Goal: Information Seeking & Learning: Learn about a topic

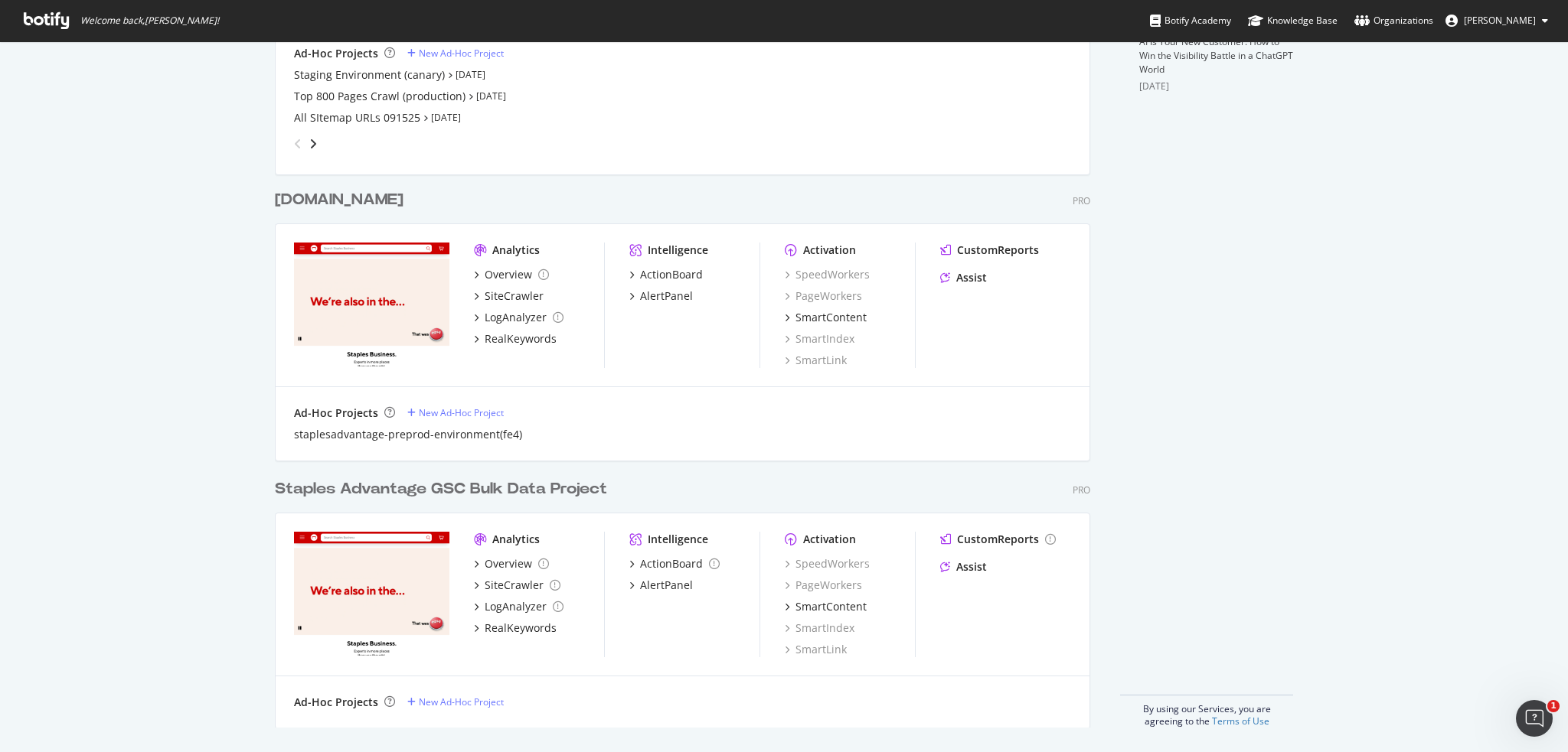
scroll to position [498, 0]
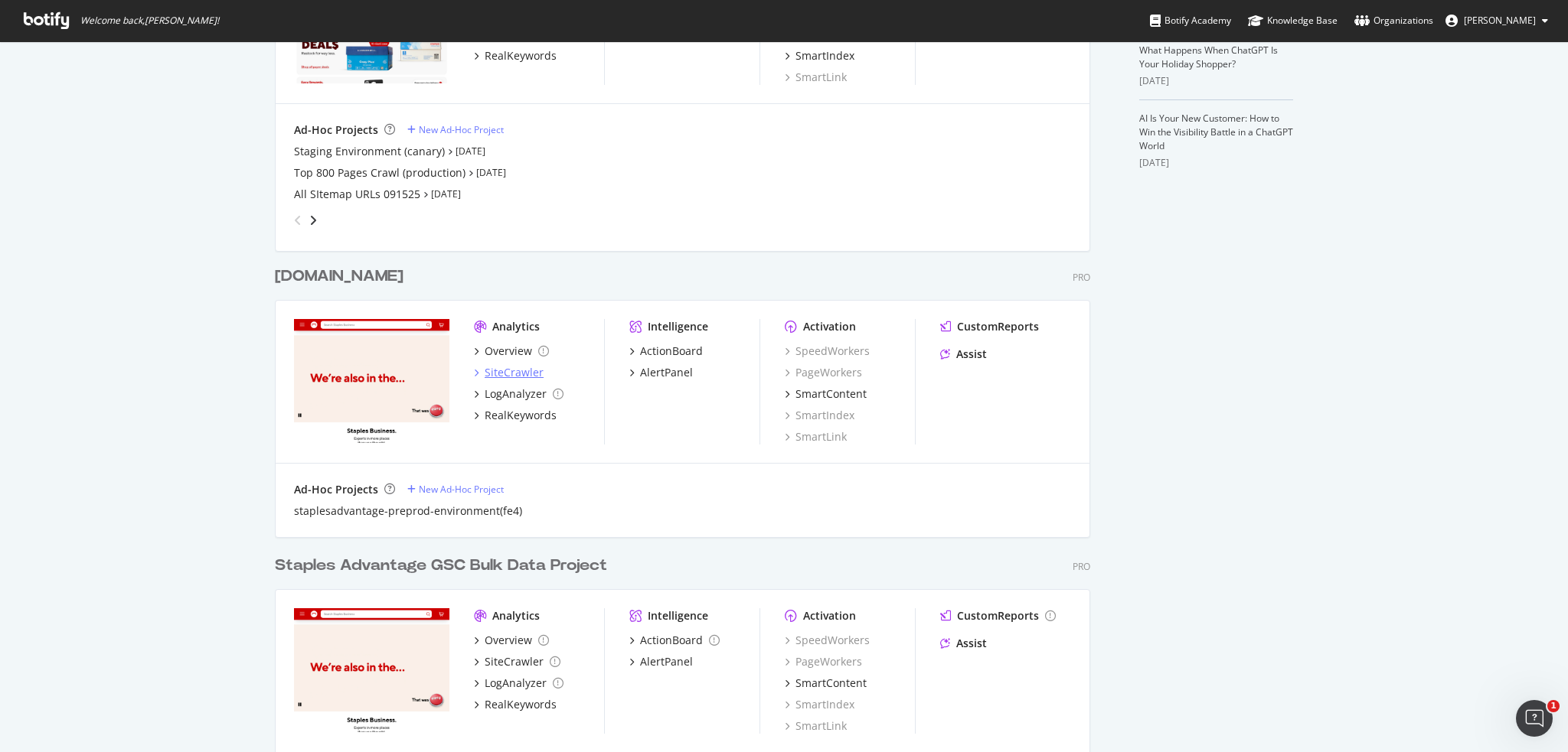
click at [506, 374] on div "SiteCrawler" at bounding box center [514, 373] width 59 height 15
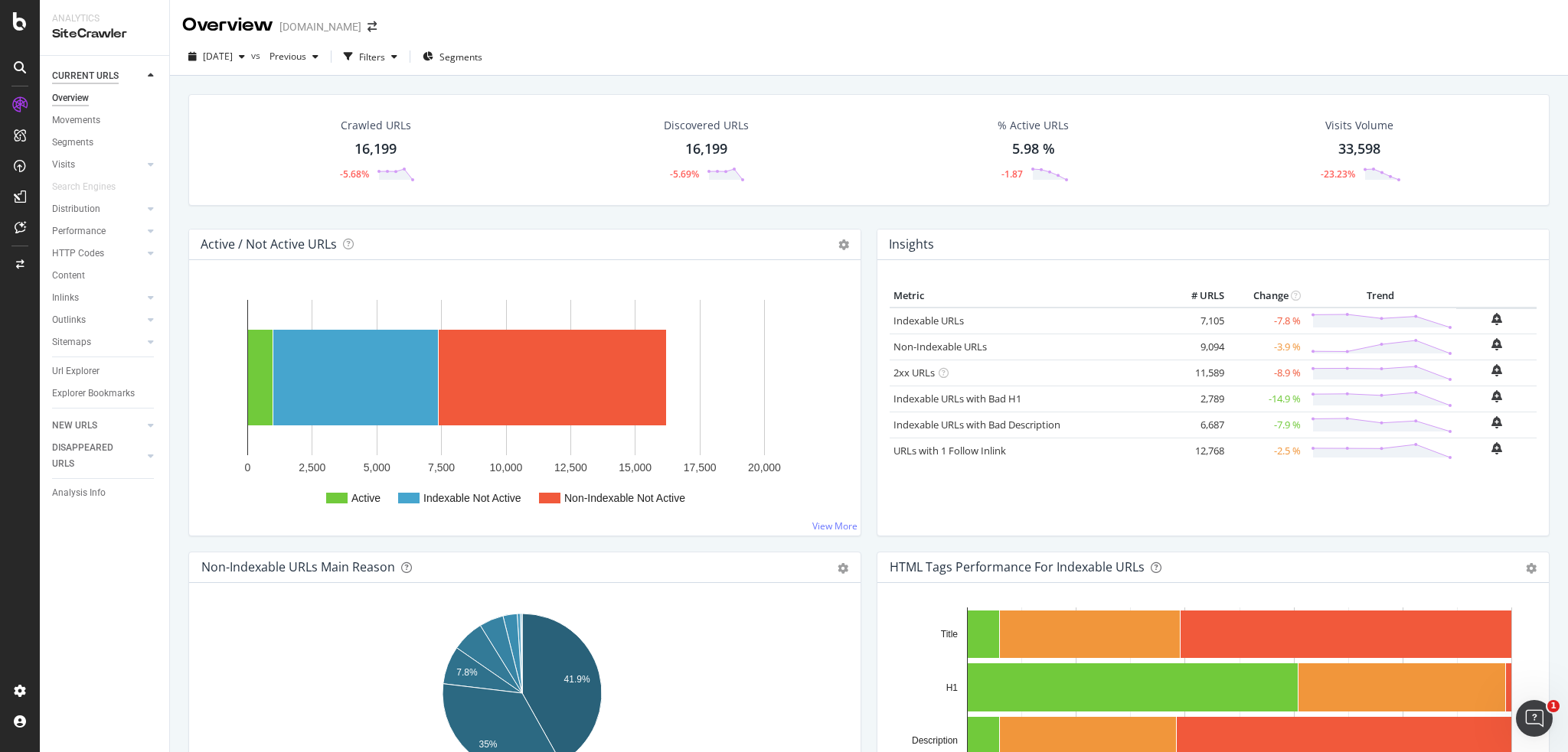
click at [89, 73] on div "CURRENT URLS" at bounding box center [85, 75] width 67 height 16
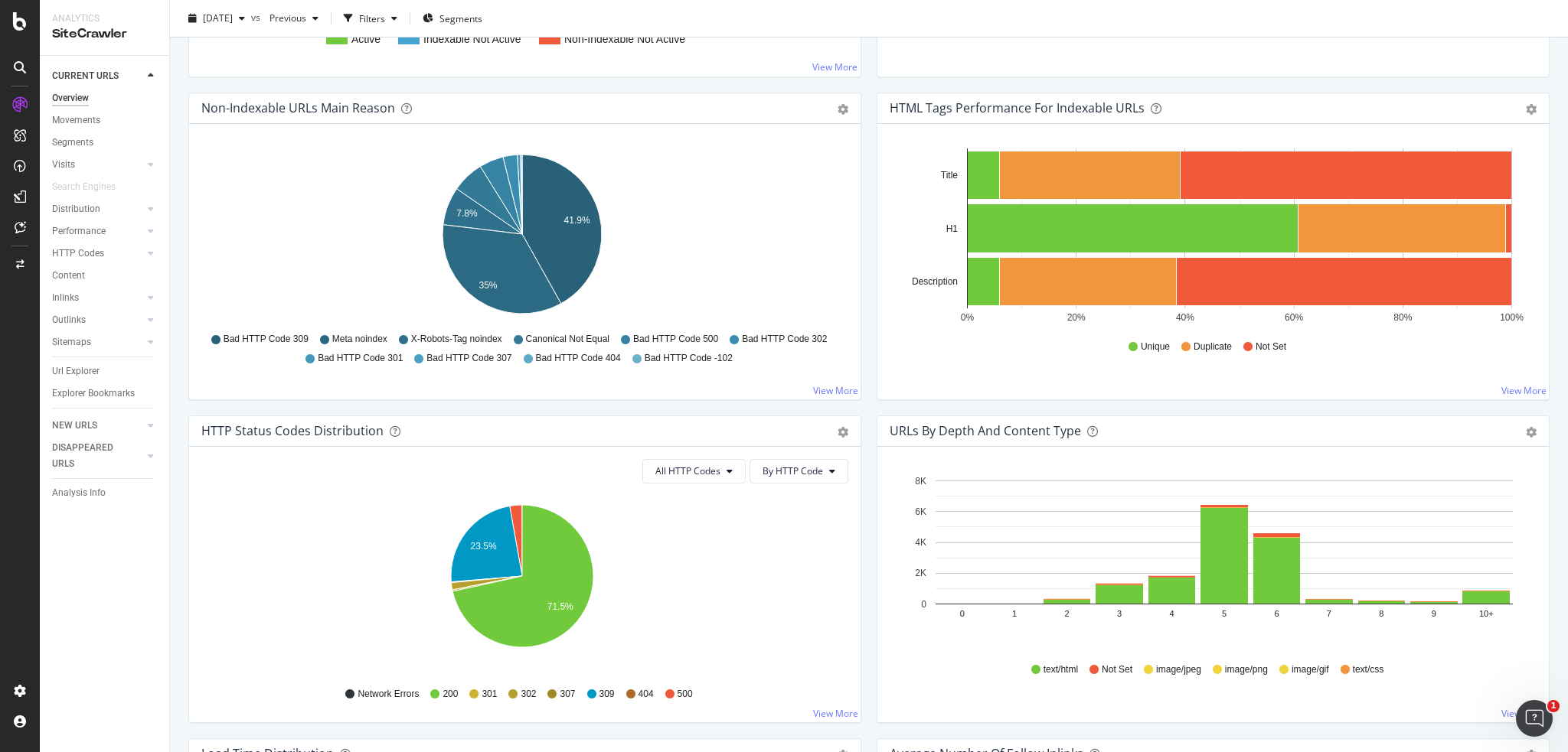
scroll to position [153, 0]
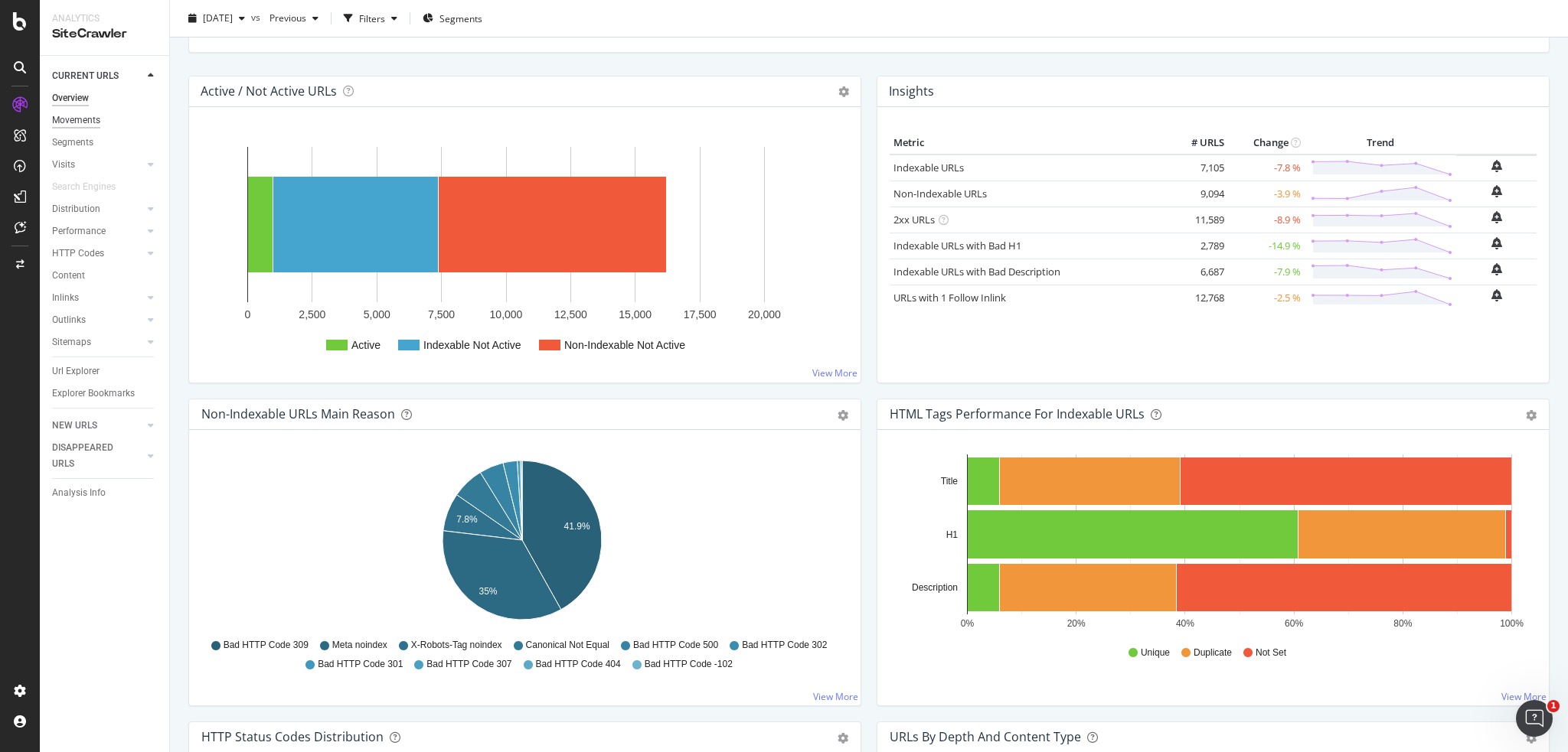
click at [78, 117] on div "Movements" at bounding box center [76, 120] width 48 height 16
